Goal: Information Seeking & Learning: Learn about a topic

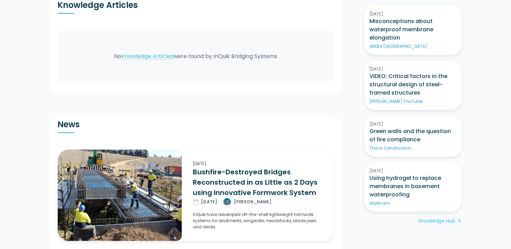
scroll to position [446, 0]
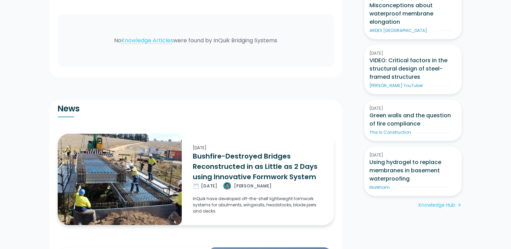
click at [223, 165] on h3 "Bushfire-Destroyed Bridges Reconstructed in as Little as 2 Days using Innovativ…" at bounding box center [258, 166] width 130 height 31
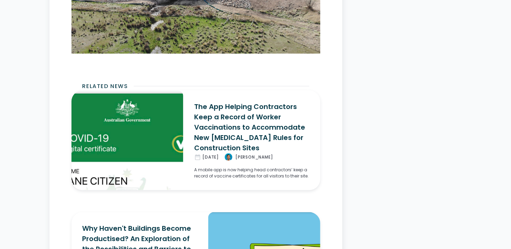
scroll to position [2918, 0]
